Goal: Information Seeking & Learning: Find specific fact

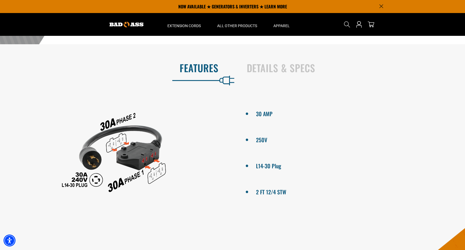
scroll to position [225, 0]
click at [305, 71] on h2 "Details & Specs" at bounding box center [350, 67] width 207 height 11
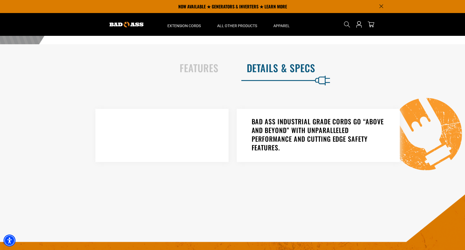
click at [296, 133] on h3 "BAD ASS INDUSTRIAL GRADE CORDS GO “ABOVE AND BEYOND” WITH UNPARALLELED PERFORMA…" at bounding box center [318, 134] width 133 height 35
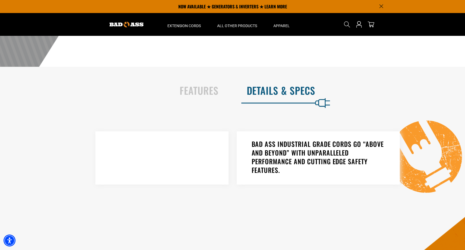
scroll to position [177, 0]
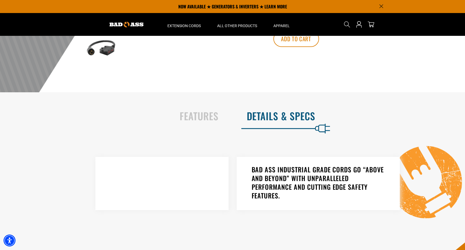
click at [297, 118] on h2 "Details & Specs" at bounding box center [350, 115] width 207 height 11
click at [255, 95] on section "Features Details & Specs 30 AMP 250V L14-30 Plug 2 FT 12/4 STW" at bounding box center [232, 165] width 465 height 146
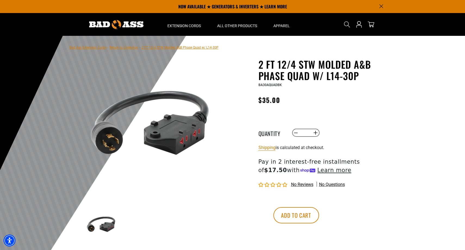
scroll to position [0, 0]
drag, startPoint x: 258, startPoint y: 85, endPoint x: 289, endPoint y: 87, distance: 30.2
click at [289, 87] on div "BA30AQUADBK" at bounding box center [324, 85] width 133 height 7
copy span "BA30AQUADBK"
click at [278, 64] on h1 "2 FT 12/4 STW Molded A&B Phase Quad w/ L14-30P" at bounding box center [324, 70] width 133 height 23
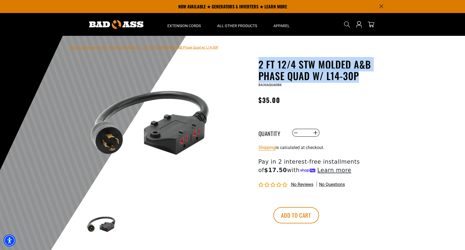
drag, startPoint x: 258, startPoint y: 63, endPoint x: 363, endPoint y: 78, distance: 106.5
click at [363, 78] on div "2 FT 12/4 STW Molded A&B Phase Quad w/ L14-30P 2 FT 12/4 STW Molded A&B Phase Q…" at bounding box center [314, 164] width 155 height 210
copy h1 "2 FT 12/4 STW Molded A&B Phase Quad w/ L14-30P"
